Goal: Task Accomplishment & Management: Use online tool/utility

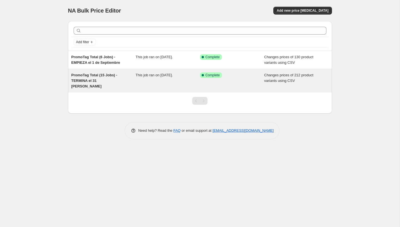
click at [128, 80] on div "PromoTag Total (15 Jobs) - TERMINA el 31 de Agosto" at bounding box center [103, 80] width 65 height 17
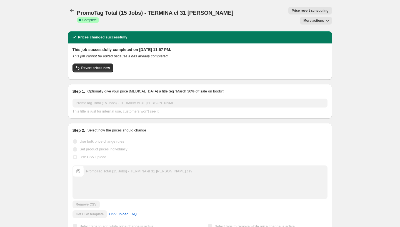
click at [317, 18] on span "More actions" at bounding box center [314, 20] width 21 height 4
click at [314, 38] on button "Delete job" at bounding box center [319, 40] width 34 height 9
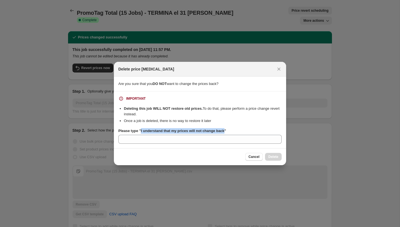
drag, startPoint x: 229, startPoint y: 130, endPoint x: 142, endPoint y: 131, distance: 86.8
click at [142, 131] on b "Please type "I understand that my prices will not change back"" at bounding box center [172, 130] width 108 height 4
copy b "I understand that my prices will not change back"
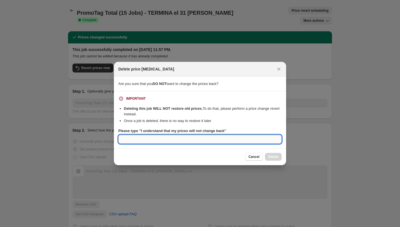
click at [143, 139] on input "Please type "I understand that my prices will not change back"" at bounding box center [200, 139] width 164 height 9
paste input "I understand that my prices will not change back"
type input "I understand that my prices will not change back"
click at [273, 156] on span "Delete" at bounding box center [274, 156] width 10 height 4
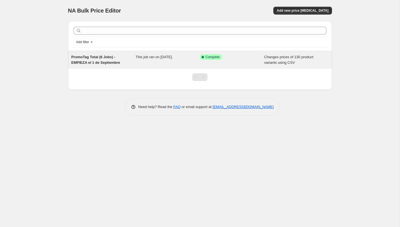
click at [96, 58] on span "PromoTag Total (6 Jobs) - EMPIEZA el 1 de Septiembre" at bounding box center [95, 60] width 49 height 10
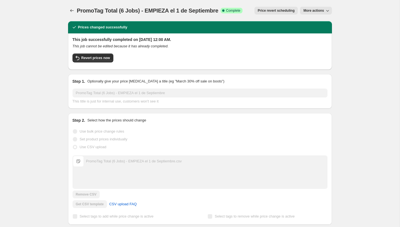
click at [319, 7] on button "More actions" at bounding box center [316, 11] width 32 height 8
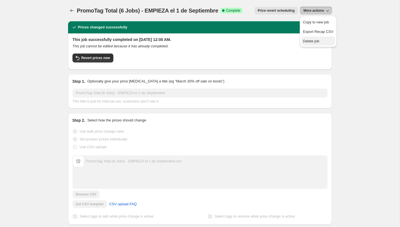
click at [311, 44] on button "Delete job" at bounding box center [319, 40] width 34 height 9
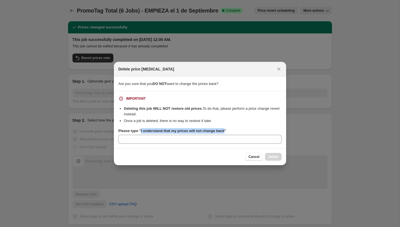
drag, startPoint x: 229, startPoint y: 131, endPoint x: 142, endPoint y: 132, distance: 87.0
click at [142, 132] on b "Please type "I understand that my prices will not change back"" at bounding box center [172, 130] width 108 height 4
copy b "I understand that my prices will not change back"
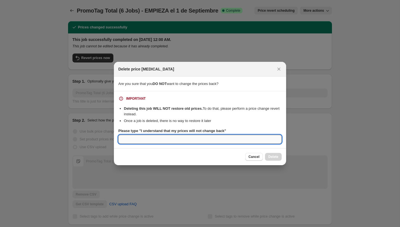
click at [142, 142] on input "Please type "I understand that my prices will not change back"" at bounding box center [200, 139] width 164 height 9
paste input "I understand that my prices will not change back"
type input "I understand that my prices will not change back"
click at [275, 156] on span "Delete" at bounding box center [274, 156] width 10 height 4
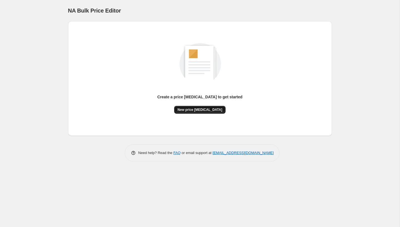
click at [198, 111] on span "New price change job" at bounding box center [200, 109] width 45 height 4
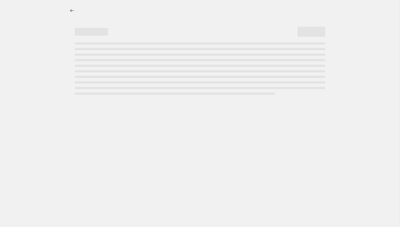
select select "percentage"
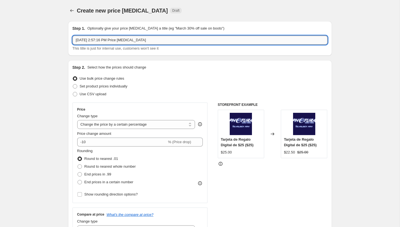
click at [148, 41] on input "Sep 1, 2025, 2:57:16 PM Price change job" at bounding box center [200, 40] width 255 height 9
type input "PromoTag (2 Jobs) - TERMINA el 1 de Septiembre"
click at [98, 86] on span "Set product prices individually" at bounding box center [104, 86] width 48 height 4
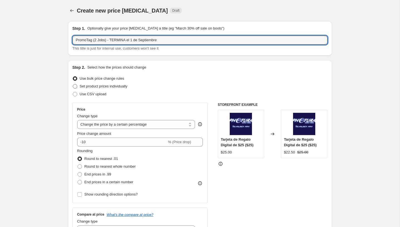
click at [73, 84] on input "Set product prices individually" at bounding box center [73, 84] width 0 height 0
radio input "true"
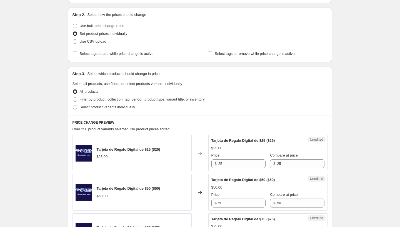
scroll to position [98, 0]
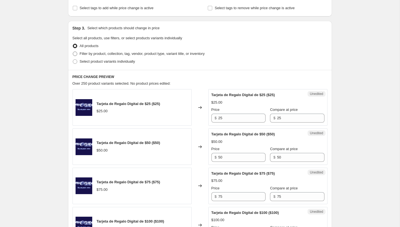
click at [108, 52] on span "Filter by product, collection, tag, vendor, product type, variant title, or inv…" at bounding box center [142, 53] width 125 height 4
click at [73, 52] on input "Filter by product, collection, tag, vendor, product type, variant title, or inv…" at bounding box center [73, 51] width 0 height 0
radio input "true"
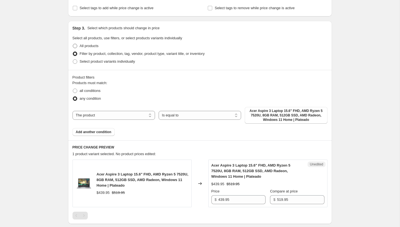
click at [90, 48] on span "All products" at bounding box center [89, 46] width 19 height 6
click at [73, 44] on input "All products" at bounding box center [73, 44] width 0 height 0
radio input "true"
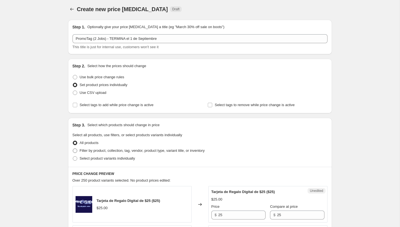
scroll to position [0, 0]
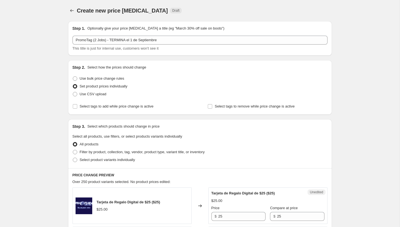
click at [90, 89] on span "Set product prices individually" at bounding box center [104, 86] width 48 height 6
click at [73, 84] on input "Set product prices individually" at bounding box center [73, 84] width 0 height 0
click at [90, 93] on span "Use CSV upload" at bounding box center [93, 94] width 27 height 4
click at [73, 92] on input "Use CSV upload" at bounding box center [73, 92] width 0 height 0
radio input "true"
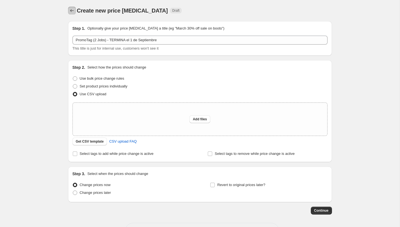
click at [69, 12] on icon "Price change jobs" at bounding box center [72, 11] width 6 height 6
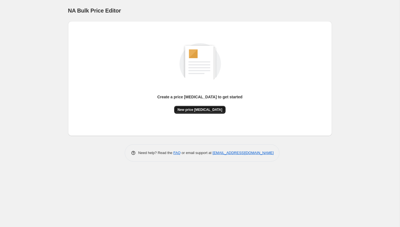
click at [203, 108] on span "New price change job" at bounding box center [200, 109] width 45 height 4
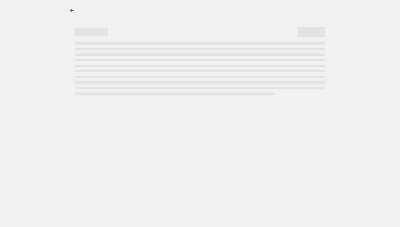
select select "percentage"
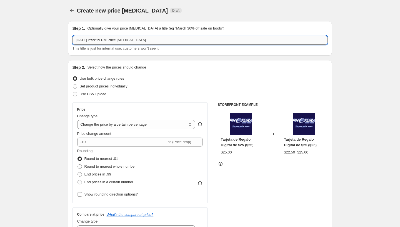
click at [164, 44] on input "Sep 1, 2025, 2:59:19 PM Price change job" at bounding box center [200, 40] width 255 height 9
type input "PromoTag"
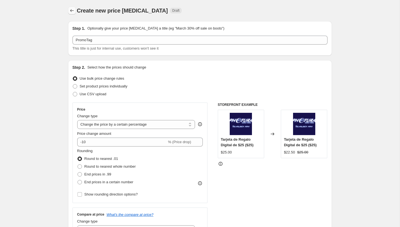
click at [72, 12] on icon "Price change jobs" at bounding box center [72, 11] width 6 height 6
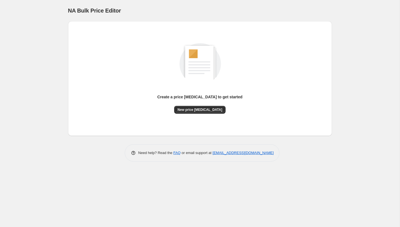
click at [212, 103] on div "Create a price change job to get started" at bounding box center [199, 100] width 85 height 12
click at [209, 107] on button "New price change job" at bounding box center [199, 110] width 51 height 8
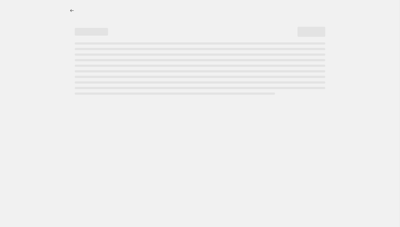
select select "percentage"
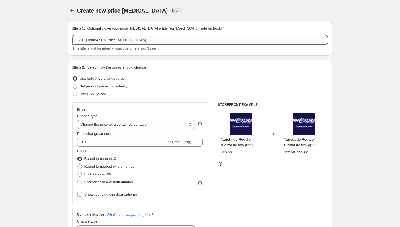
click at [104, 42] on input "Sep 1, 2025, 3:00:47 PM Price change job" at bounding box center [200, 40] width 255 height 9
type input "PromoTag (2 Jobs) - TERMINA el 1 de Septiembre"
click at [93, 94] on span "Use CSV upload" at bounding box center [93, 94] width 27 height 4
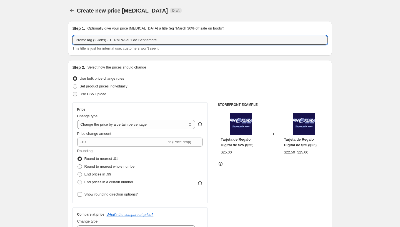
click at [73, 92] on input "Use CSV upload" at bounding box center [73, 92] width 0 height 0
radio input "true"
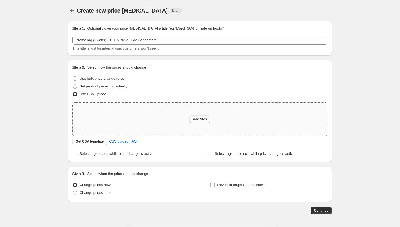
click at [198, 122] on button "Add files" at bounding box center [200, 119] width 21 height 8
type input "C:\fakepath\PromoTag (2 Jobs) - TERMINA el 1 de Septiembre.csv"
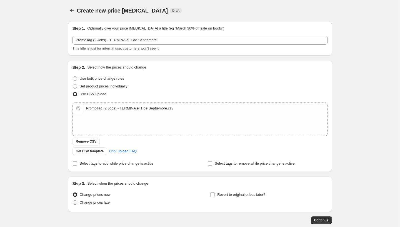
click at [94, 203] on span "Change prices later" at bounding box center [95, 202] width 31 height 4
click at [73, 200] on input "Change prices later" at bounding box center [73, 200] width 0 height 0
radio input "true"
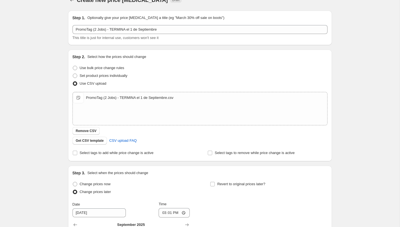
scroll to position [126, 0]
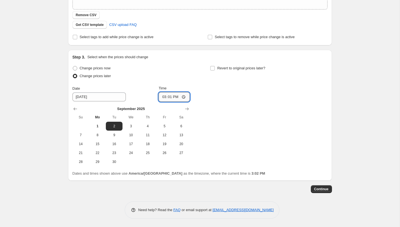
click at [164, 98] on input "15:01" at bounding box center [174, 96] width 31 height 9
type input "23:59"
click at [97, 126] on span "1" at bounding box center [97, 126] width 12 height 4
type input "9/1/2025"
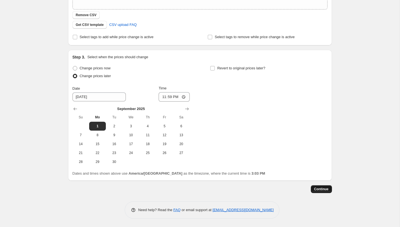
click at [321, 189] on span "Continue" at bounding box center [322, 189] width 14 height 4
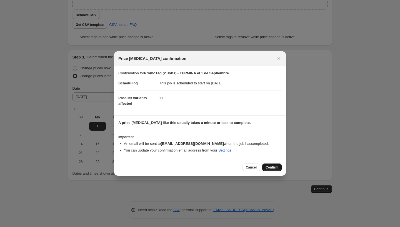
click at [271, 167] on span "Confirm" at bounding box center [272, 167] width 13 height 4
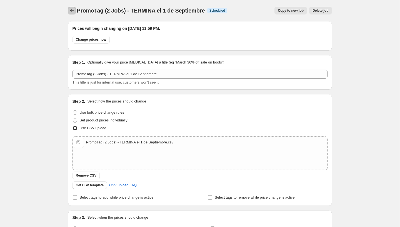
click at [73, 12] on icon "Price change jobs" at bounding box center [72, 11] width 6 height 6
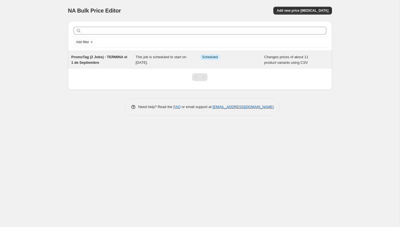
click at [139, 60] on div "This job is scheduled to start on [DATE]." at bounding box center [168, 59] width 65 height 11
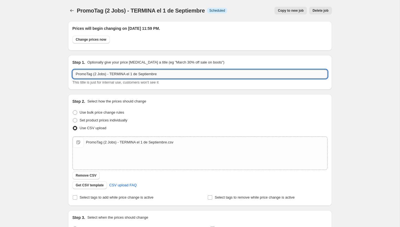
click at [94, 73] on input "PromoTag (2 Jobs) - TERMINA el 1 de Septiembre" at bounding box center [200, 74] width 255 height 9
type input "PromoTag Total (2 Jobs) - TERMINA el 1 de Septiembre"
click at [89, 177] on span "Remove CSV" at bounding box center [86, 175] width 21 height 4
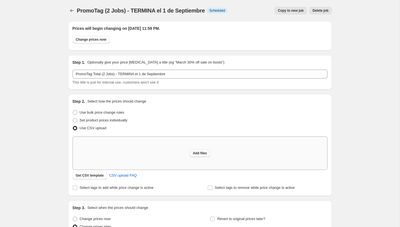
click at [195, 153] on span "Add files" at bounding box center [200, 153] width 14 height 4
type input "C:\fakepath\PromoTag Total (2 Jobs) - TERMINA el 1 de Septiembre.csv"
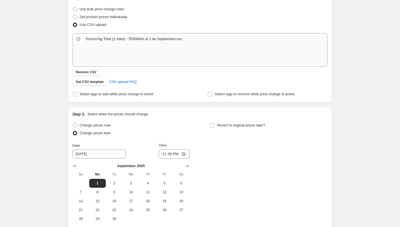
scroll to position [160, 0]
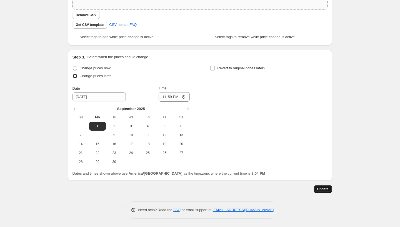
click at [326, 190] on span "Update" at bounding box center [323, 189] width 11 height 4
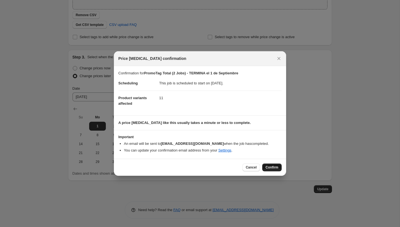
click at [271, 166] on span "Confirm" at bounding box center [272, 167] width 13 height 4
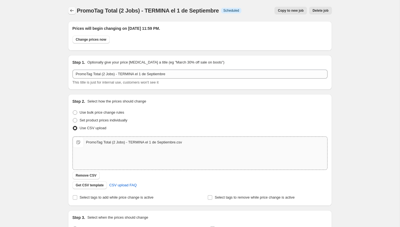
click at [72, 8] on icon "Price change jobs" at bounding box center [72, 11] width 6 height 6
